Goal: Task Accomplishment & Management: Use online tool/utility

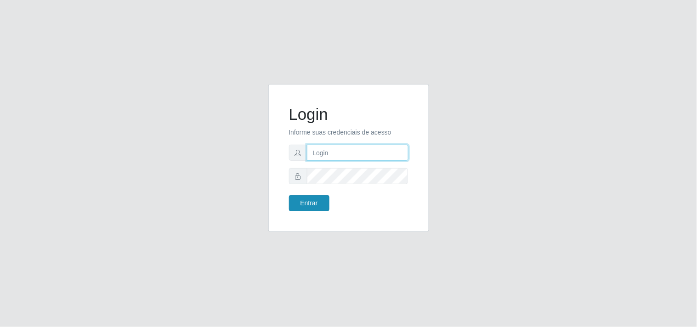
type input "[EMAIL_ADDRESS][DOMAIN_NAME]"
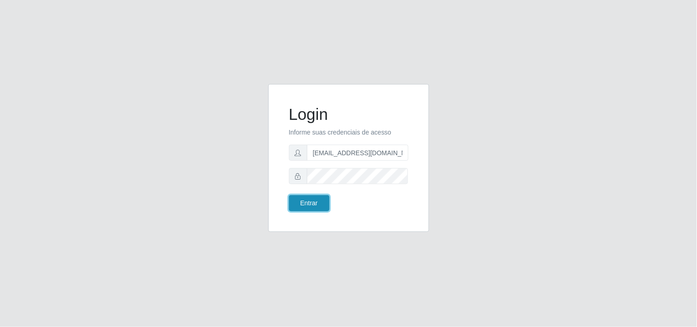
click at [305, 207] on button "Entrar" at bounding box center [309, 203] width 40 height 16
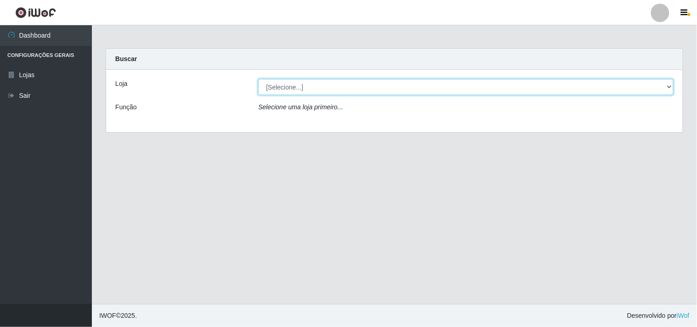
click at [671, 85] on select "[Selecione...] Hiper Queiroz - [GEOGRAPHIC_DATA]" at bounding box center [465, 87] width 415 height 16
click at [258, 79] on select "[Selecione...] Hiper Queiroz - [GEOGRAPHIC_DATA]" at bounding box center [465, 87] width 415 height 16
click at [669, 88] on select "[Selecione...] Hiper Queiroz - [GEOGRAPHIC_DATA]" at bounding box center [465, 87] width 415 height 16
click at [258, 79] on select "[Selecione...] Hiper Queiroz - [GEOGRAPHIC_DATA]" at bounding box center [465, 87] width 415 height 16
click at [670, 88] on select "[Selecione...] Hiper Queiroz - [GEOGRAPHIC_DATA]" at bounding box center [465, 87] width 415 height 16
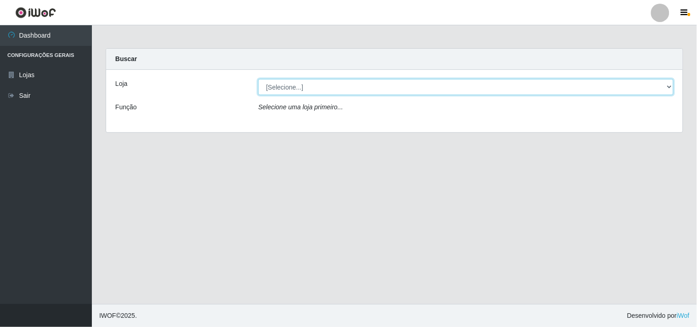
select select "514"
click at [258, 79] on select "[Selecione...] Hiper Queiroz - [GEOGRAPHIC_DATA]" at bounding box center [465, 87] width 415 height 16
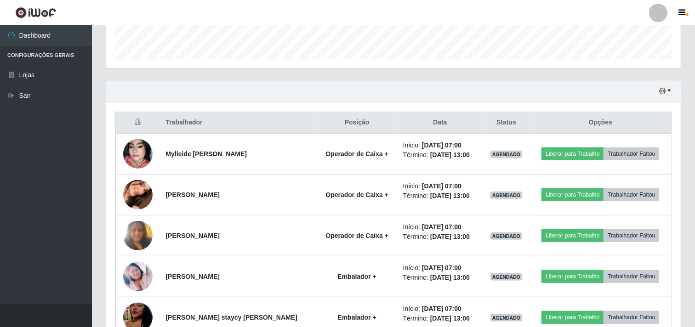
scroll to position [306, 0]
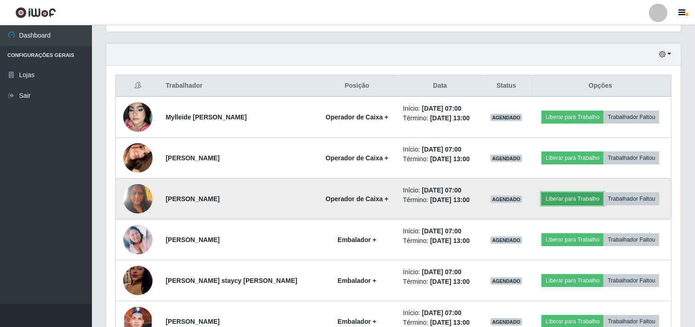
click at [579, 195] on button "Liberar para Trabalho" at bounding box center [572, 199] width 62 height 13
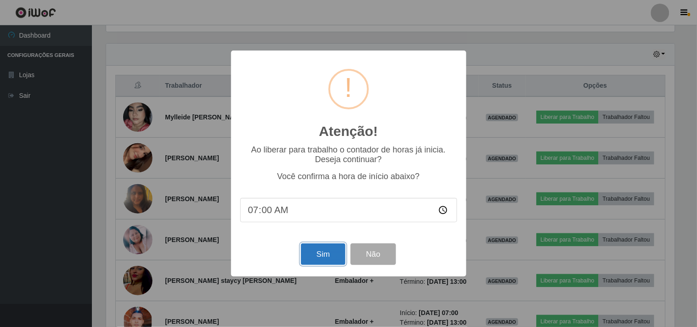
click at [336, 246] on button "Sim" at bounding box center [323, 255] width 45 height 22
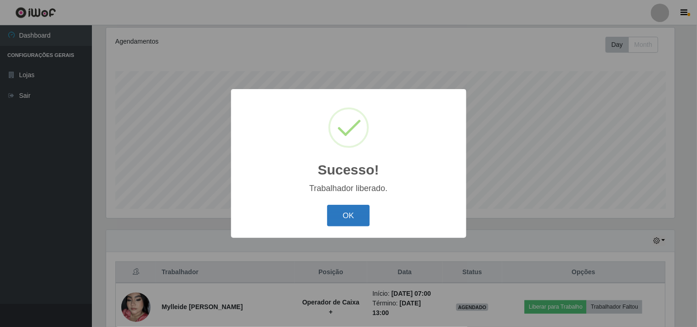
click at [351, 216] on button "OK" at bounding box center [348, 216] width 43 height 22
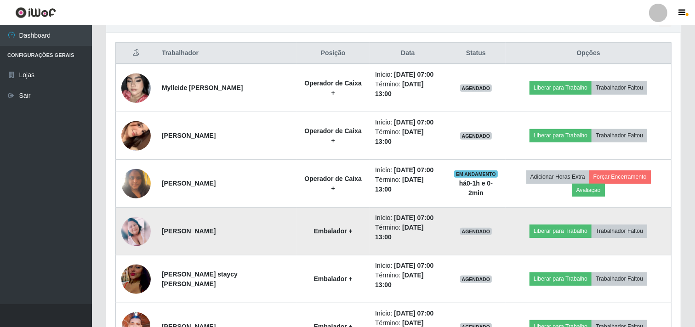
scroll to position [365, 0]
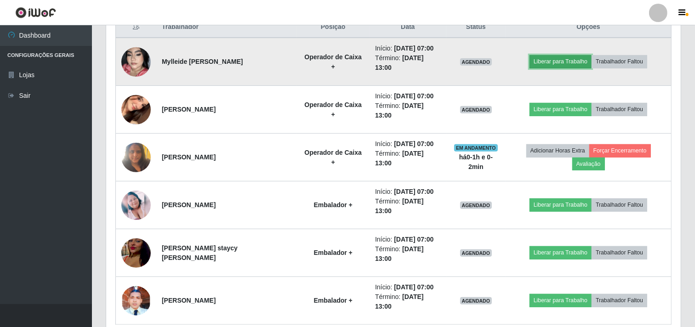
click at [548, 55] on button "Liberar para Trabalho" at bounding box center [560, 61] width 62 height 13
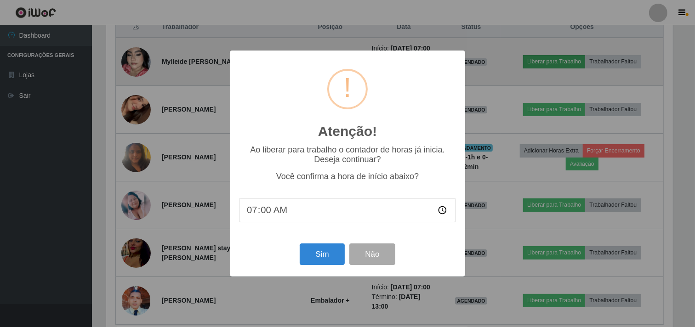
scroll to position [190, 568]
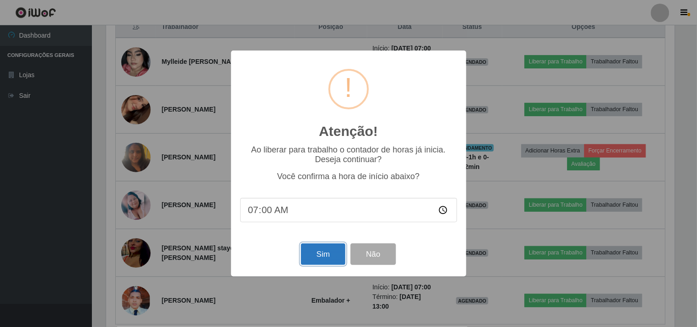
click at [323, 263] on button "Sim" at bounding box center [323, 255] width 45 height 22
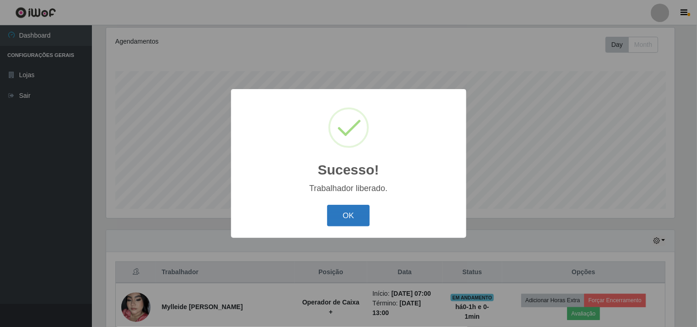
click at [343, 222] on button "OK" at bounding box center [348, 216] width 43 height 22
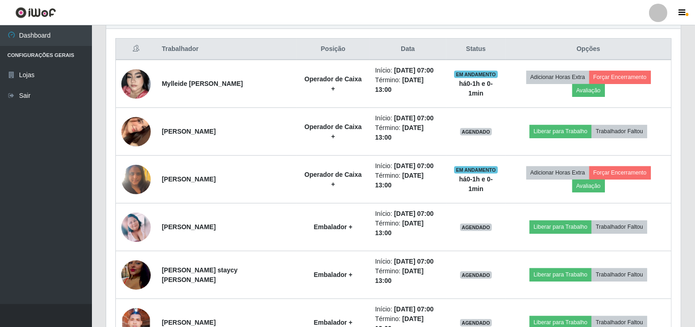
scroll to position [365, 0]
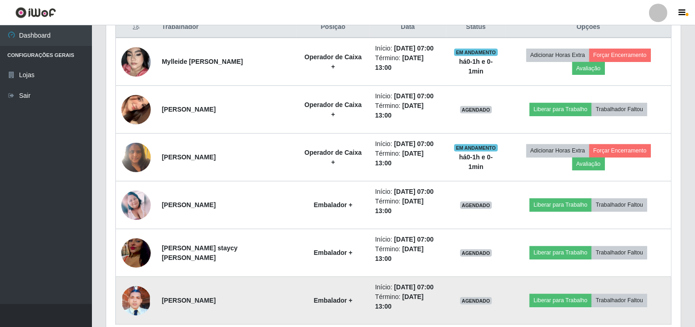
click at [142, 268] on img at bounding box center [135, 300] width 29 height 65
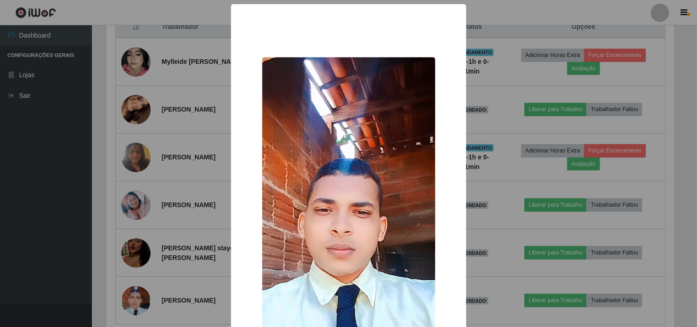
click at [40, 260] on div "× OK Cancel" at bounding box center [348, 163] width 697 height 327
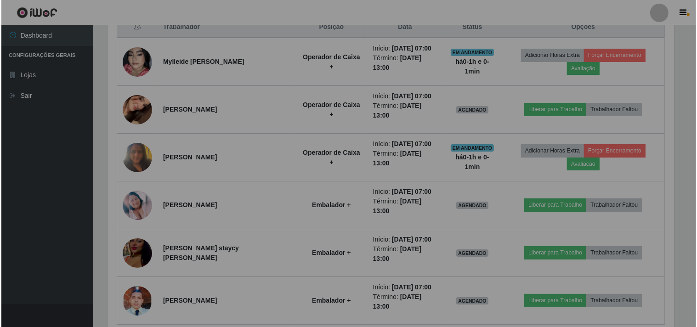
scroll to position [190, 574]
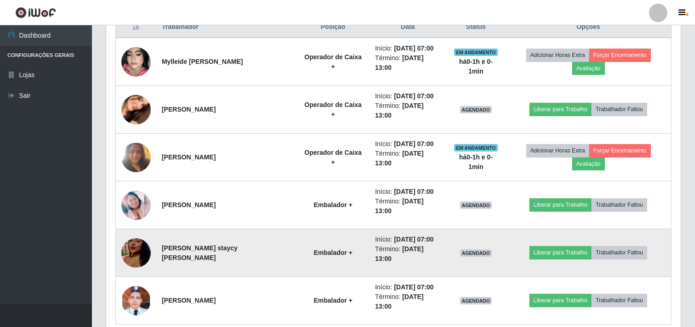
click at [132, 227] on img at bounding box center [135, 253] width 29 height 52
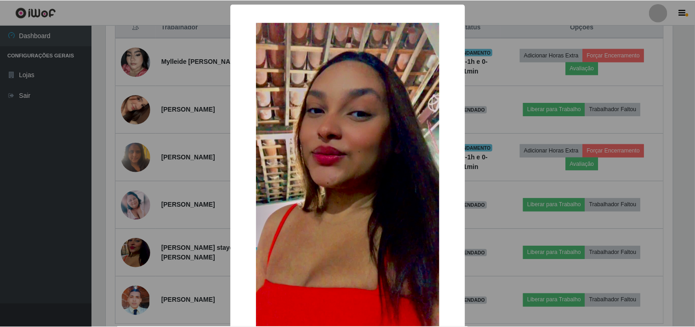
scroll to position [190, 568]
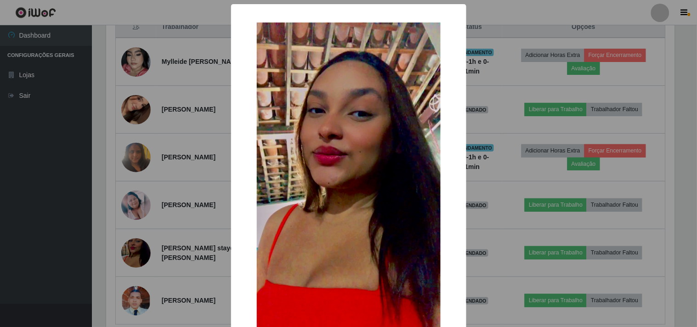
click at [38, 221] on div "× OK Cancel" at bounding box center [348, 163] width 697 height 327
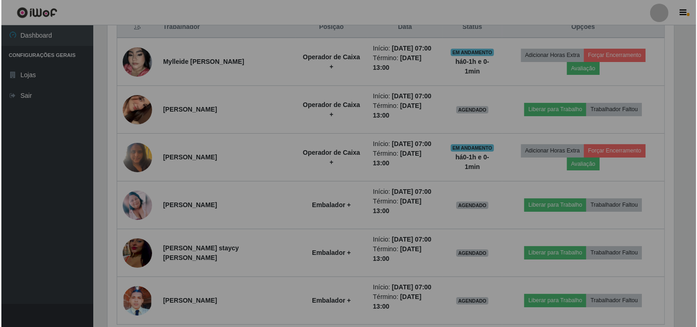
scroll to position [190, 574]
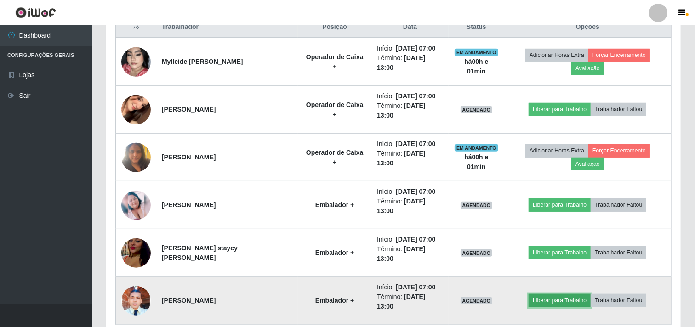
click at [566, 294] on button "Liberar para Trabalho" at bounding box center [559, 300] width 62 height 13
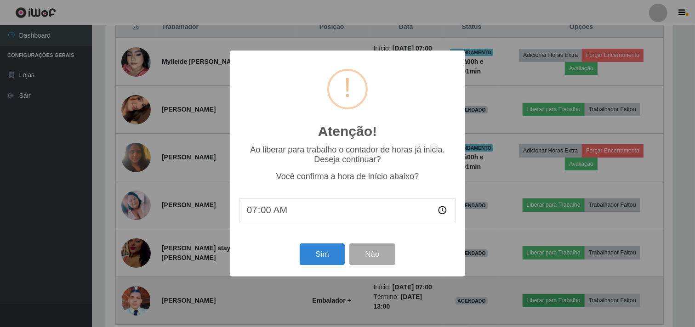
scroll to position [190, 568]
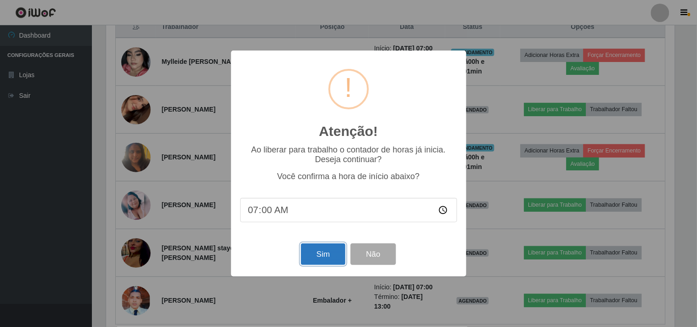
click at [319, 255] on button "Sim" at bounding box center [323, 255] width 45 height 22
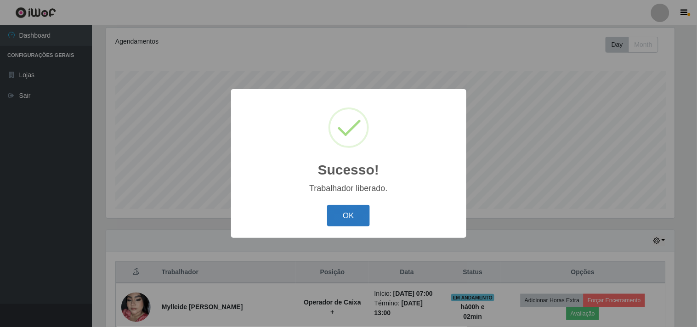
click at [361, 221] on button "OK" at bounding box center [348, 216] width 43 height 22
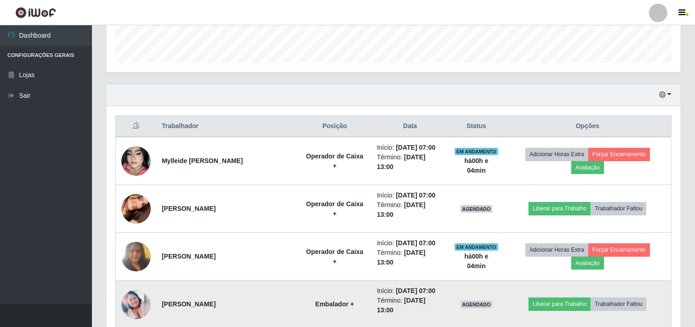
scroll to position [324, 0]
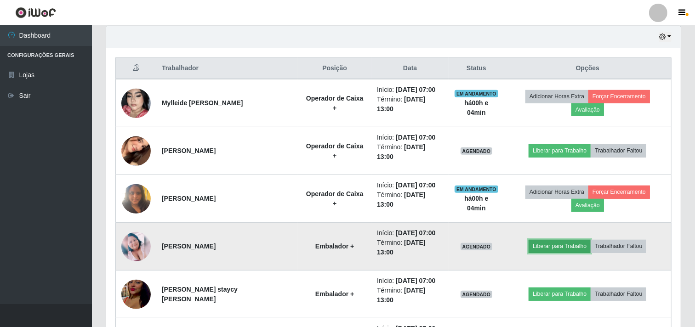
click at [570, 240] on button "Liberar para Trabalho" at bounding box center [559, 246] width 62 height 13
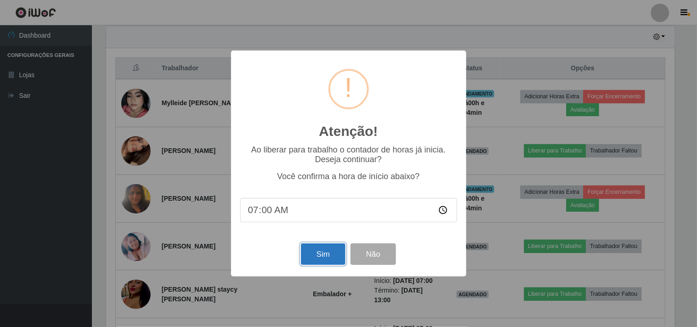
click at [328, 249] on button "Sim" at bounding box center [323, 255] width 45 height 22
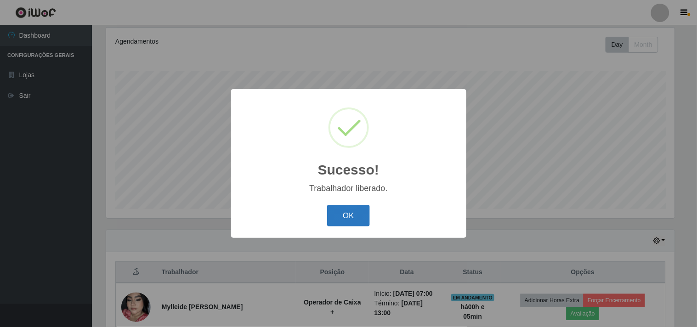
click at [337, 218] on button "OK" at bounding box center [348, 216] width 43 height 22
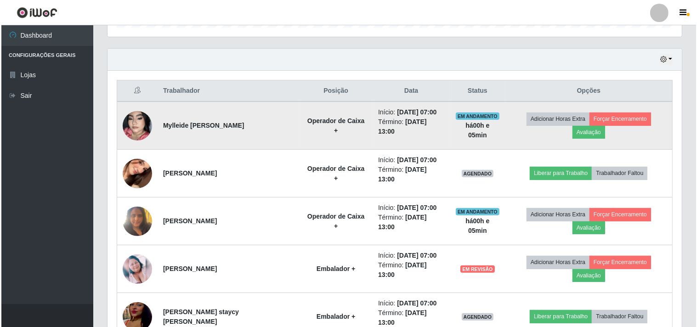
scroll to position [324, 0]
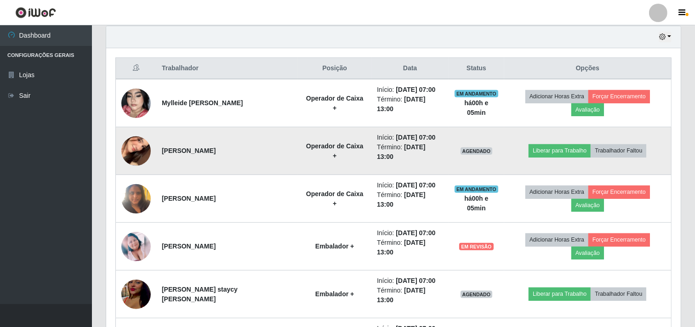
click at [136, 135] on img at bounding box center [135, 151] width 29 height 64
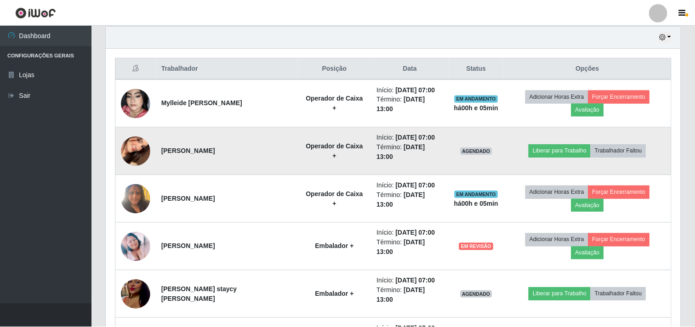
scroll to position [190, 568]
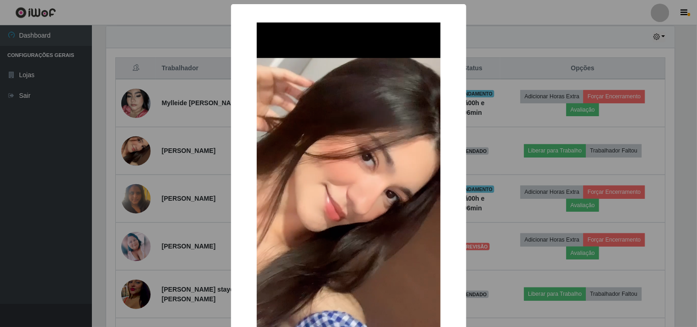
click at [189, 161] on div "× OK Cancel" at bounding box center [348, 163] width 697 height 327
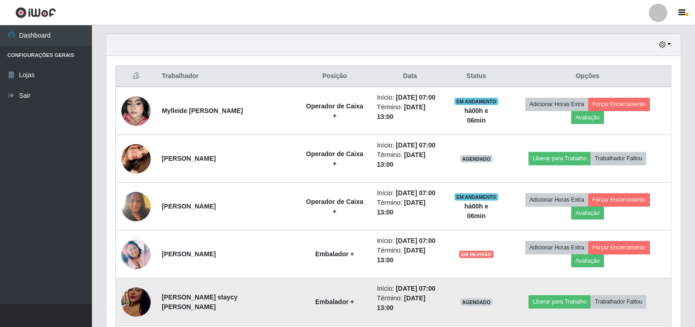
scroll to position [365, 0]
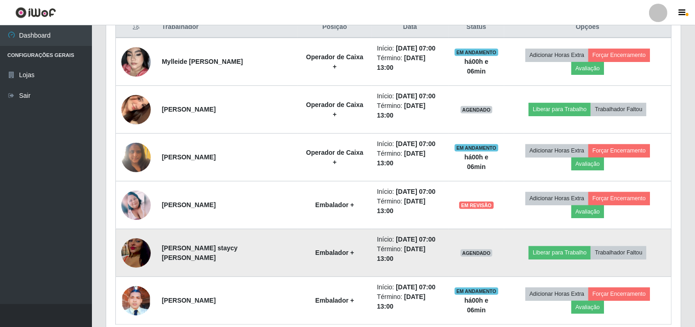
click at [136, 227] on img at bounding box center [135, 253] width 29 height 52
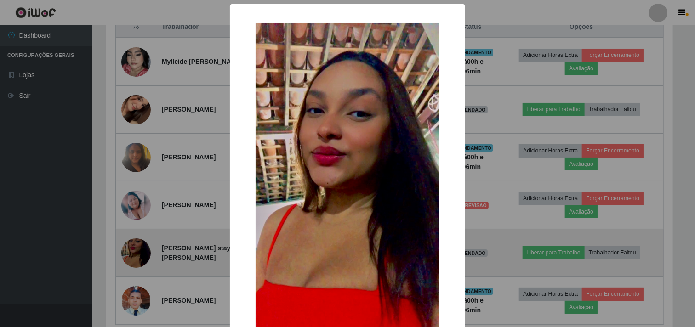
scroll to position [190, 568]
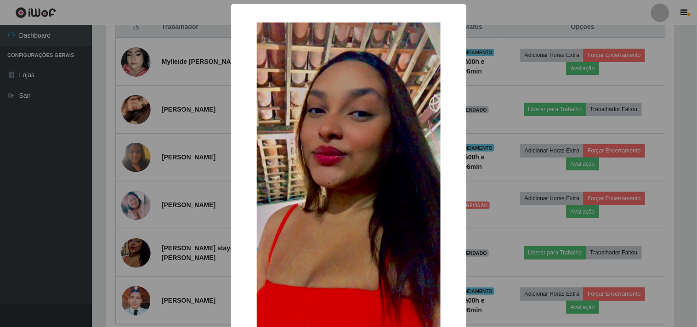
click at [185, 200] on div "× OK Cancel" at bounding box center [348, 163] width 697 height 327
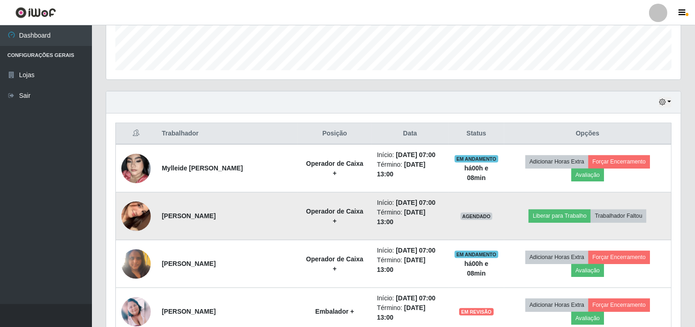
scroll to position [357, 0]
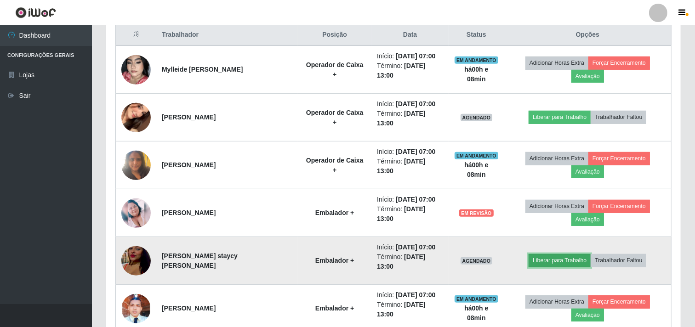
click at [554, 254] on button "Liberar para Trabalho" at bounding box center [559, 260] width 62 height 13
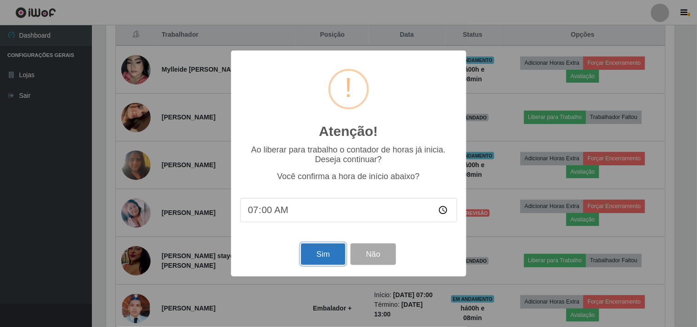
click at [330, 250] on button "Sim" at bounding box center [323, 255] width 45 height 22
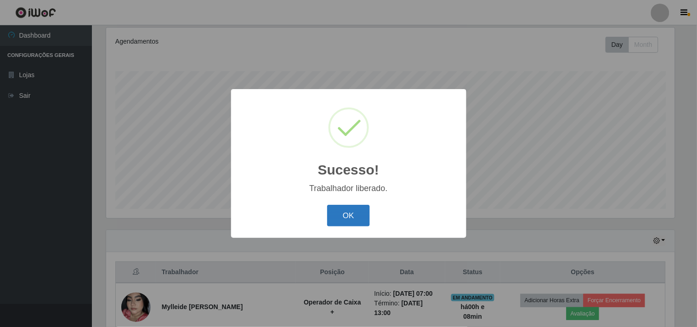
click at [347, 216] on button "OK" at bounding box center [348, 216] width 43 height 22
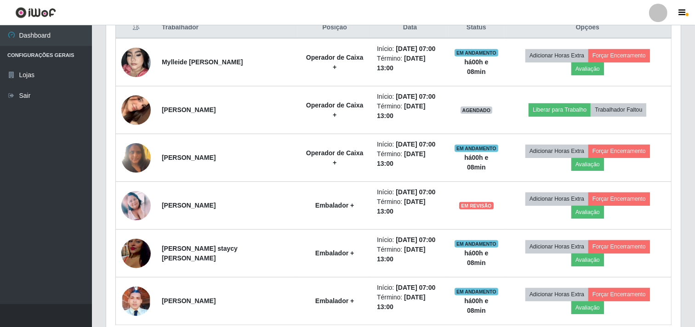
scroll to position [365, 0]
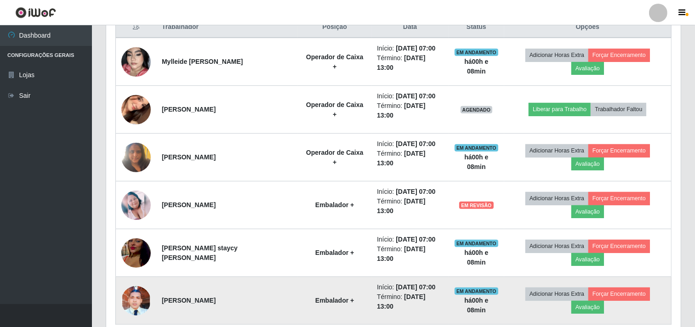
click at [134, 268] on img at bounding box center [135, 300] width 29 height 65
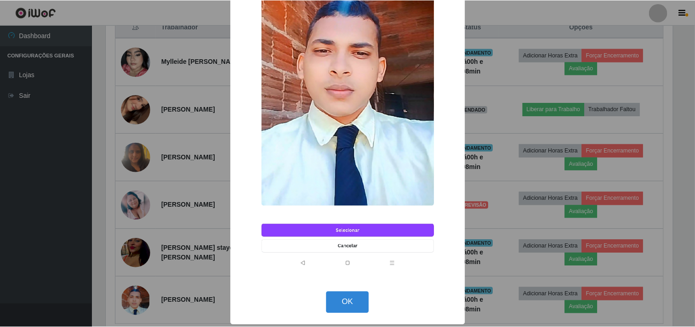
scroll to position [161, 0]
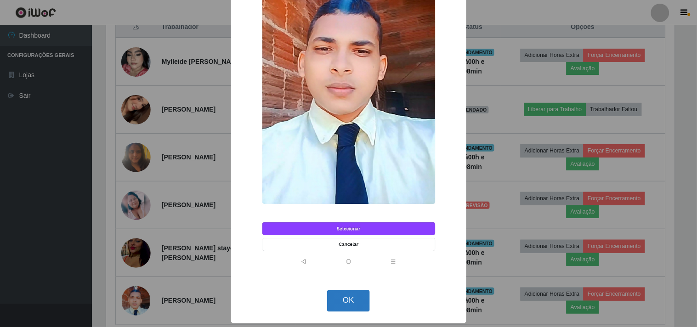
click at [344, 300] on button "OK" at bounding box center [348, 301] width 43 height 22
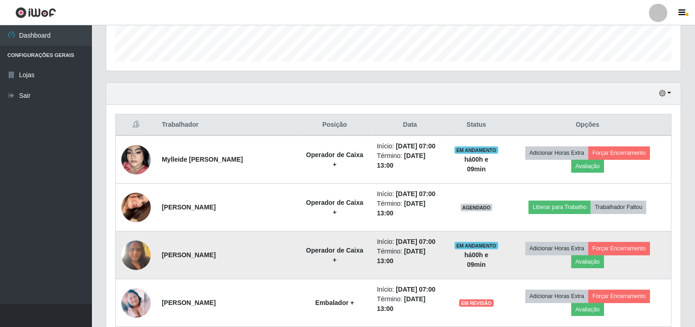
scroll to position [263, 0]
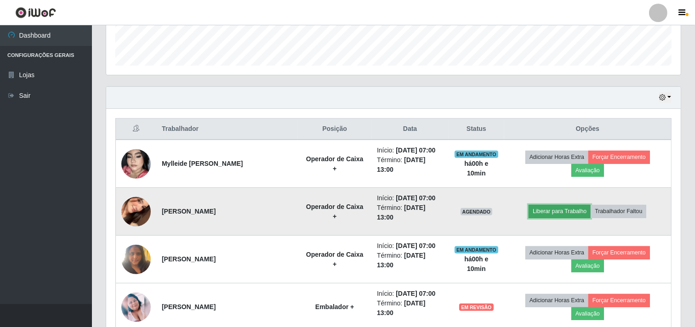
click at [554, 205] on button "Liberar para Trabalho" at bounding box center [559, 211] width 62 height 13
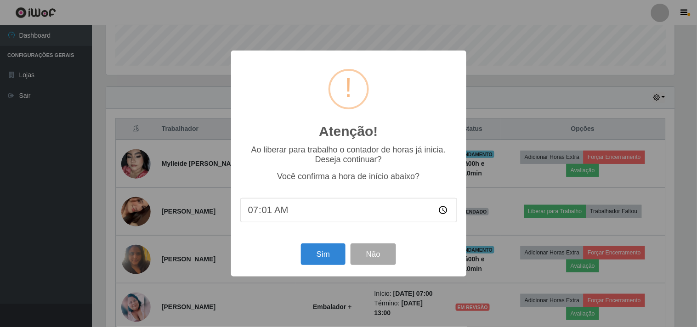
type input "07:10"
click at [328, 259] on button "Sim" at bounding box center [323, 255] width 45 height 22
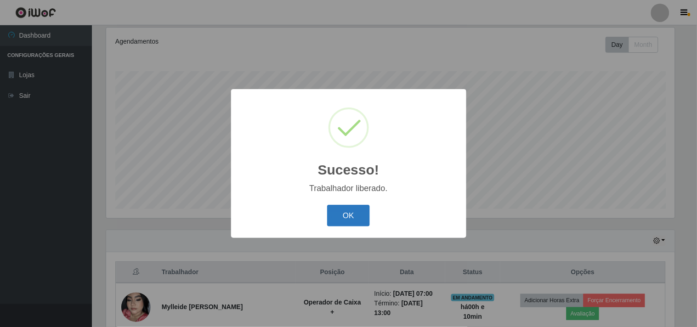
click at [345, 212] on button "OK" at bounding box center [348, 216] width 43 height 22
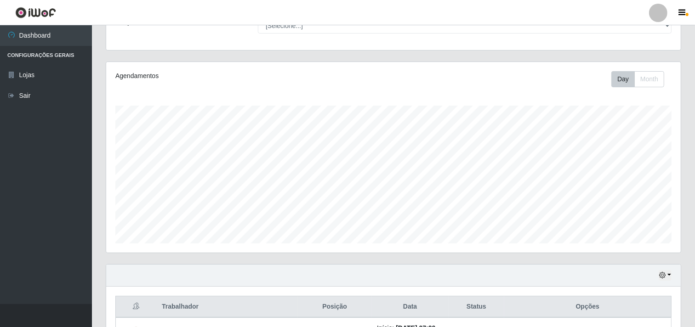
scroll to position [0, 0]
